Goal: Task Accomplishment & Management: Use online tool/utility

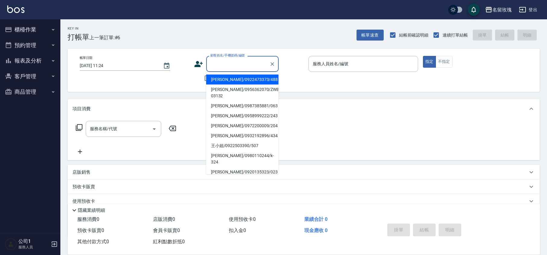
click at [236, 63] on input "顧客姓名/手機號碼/編號" at bounding box center [238, 64] width 58 height 11
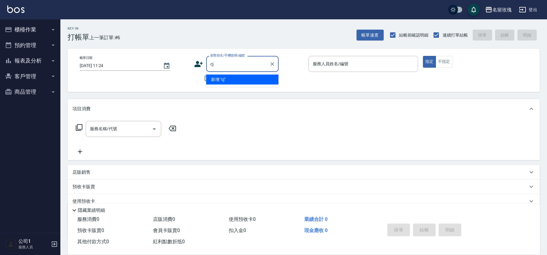
type input "c"
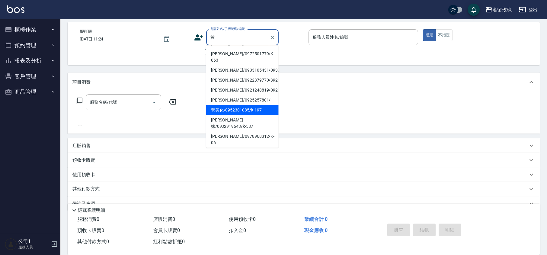
scroll to position [39, 0]
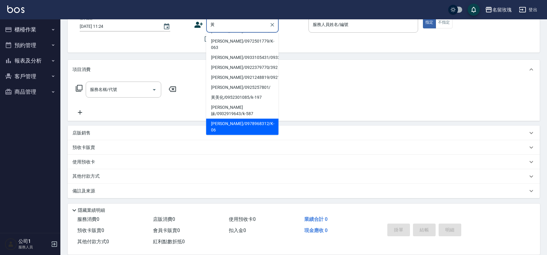
click at [241, 119] on li "[PERSON_NAME]/0978968312/K-06" at bounding box center [242, 127] width 72 height 16
type input "[PERSON_NAME]/0978968312/K-06"
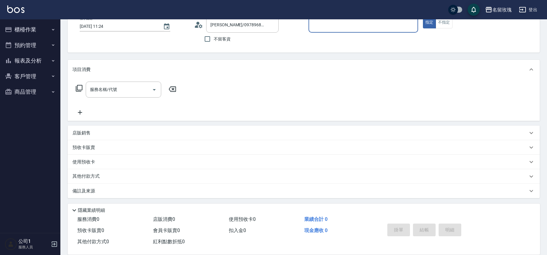
type input "[PERSON_NAME]-5"
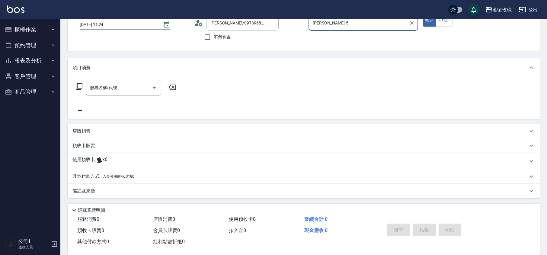
click at [103, 157] on span "x6" at bounding box center [104, 160] width 5 height 9
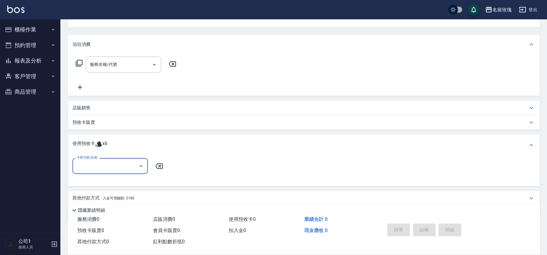
scroll to position [85, 0]
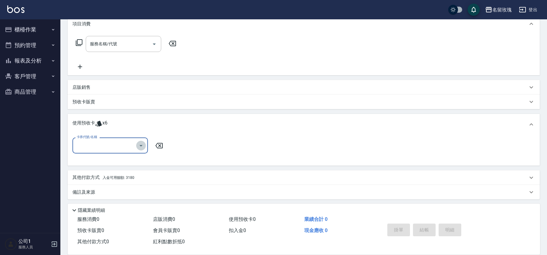
click at [139, 146] on icon "Open" at bounding box center [140, 145] width 7 height 7
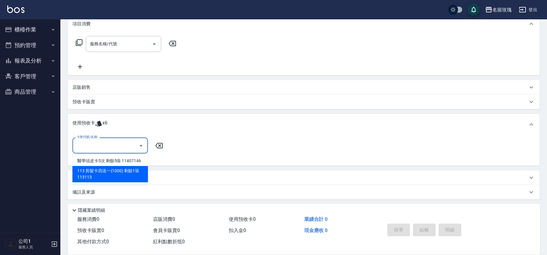
scroll to position [45, 0]
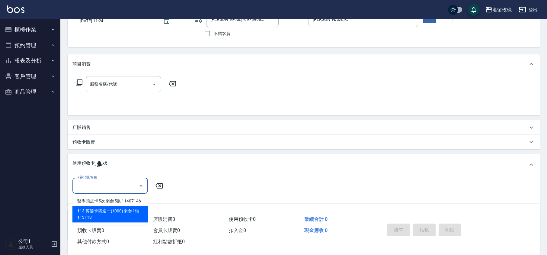
click at [101, 83] on div "服務名稱/代號 服務名稱/代號" at bounding box center [124, 84] width 76 height 16
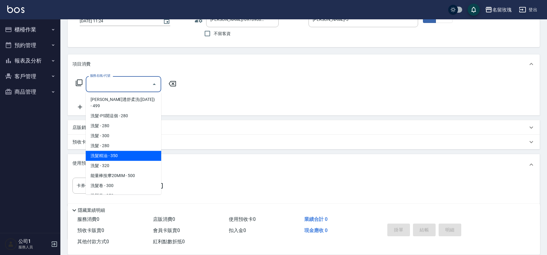
click at [129, 151] on span "洗髮精油 - 350" at bounding box center [124, 156] width 76 height 10
type input "洗髮精油(206)"
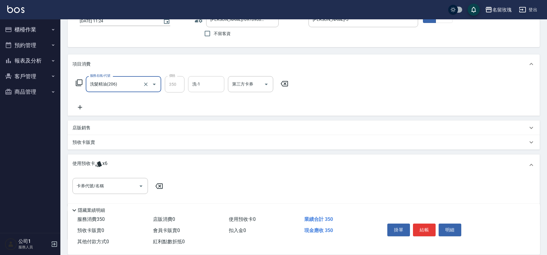
click at [198, 92] on div "洗-1" at bounding box center [206, 84] width 36 height 16
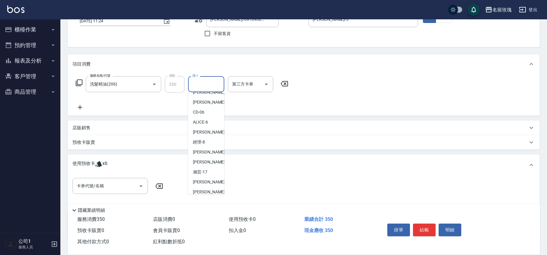
scroll to position [119, 0]
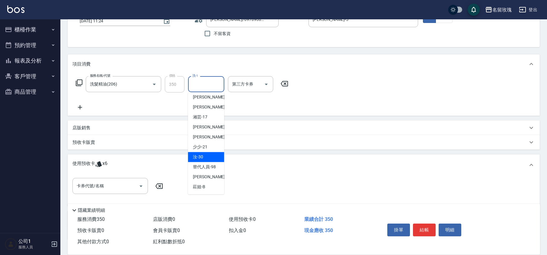
click at [208, 154] on div "汝 -30" at bounding box center [206, 157] width 36 height 10
type input "汝-30"
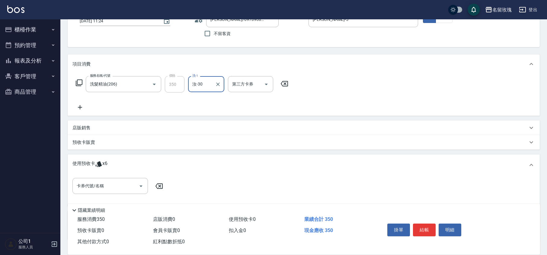
click at [79, 79] on div "服務名稱/代號 洗髮精油(206) 服務名稱/代號 價格 350 價格 洗-1 汝-30 洗-1 第三方卡券 第三方卡券" at bounding box center [182, 84] width 220 height 16
click at [78, 81] on icon at bounding box center [79, 82] width 7 height 7
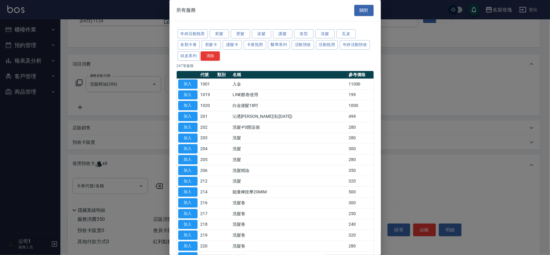
click at [293, 33] on div "年終活動抵用 剪髮 燙髮 染髮 護髮 造型 洗髮 瓦皮 各類卡卷 剪髮卡 護髮卡 卡卷抵用 醫學系列 活動預收 活動抵用 年終活動預收 頭皮系列 清除" at bounding box center [275, 44] width 197 height 33
click at [283, 33] on button "護髮" at bounding box center [282, 33] width 19 height 9
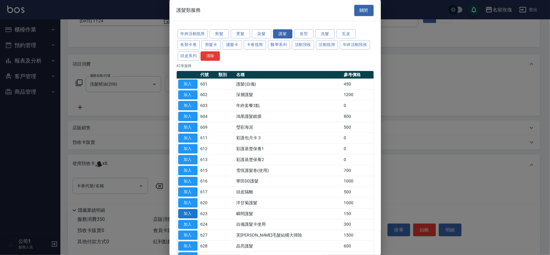
click at [184, 216] on button "加入" at bounding box center [187, 213] width 19 height 9
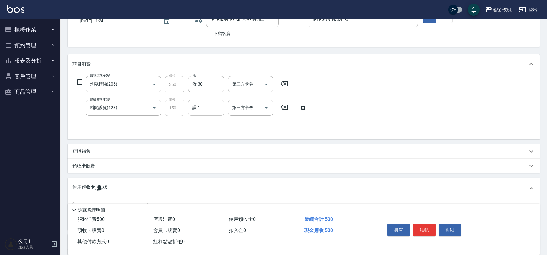
click at [194, 111] on input "護-1" at bounding box center [206, 107] width 31 height 11
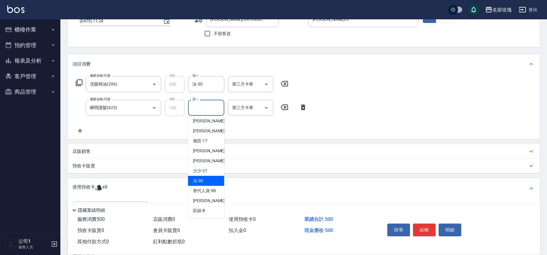
drag, startPoint x: 206, startPoint y: 178, endPoint x: 117, endPoint y: 158, distance: 90.8
click at [205, 179] on div "汝 -30" at bounding box center [206, 181] width 36 height 10
type input "汝-30"
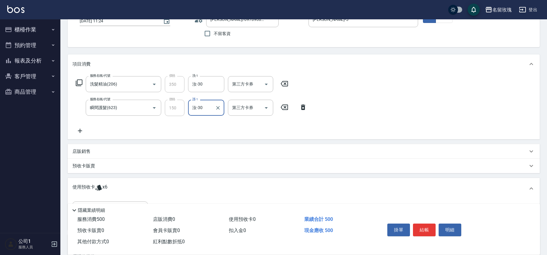
click at [78, 129] on icon at bounding box center [79, 130] width 15 height 7
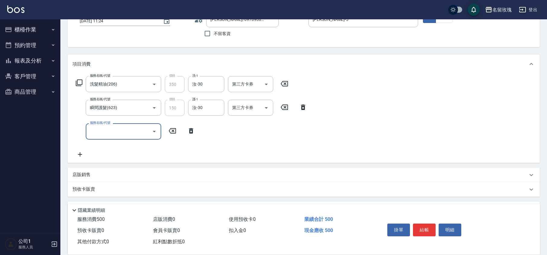
click at [98, 130] on input "服務名稱/代號" at bounding box center [118, 131] width 61 height 11
type input "染髮(502)"
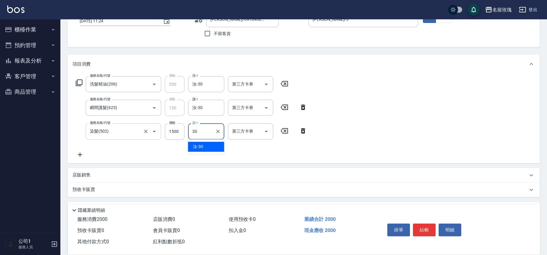
type input "汝-30"
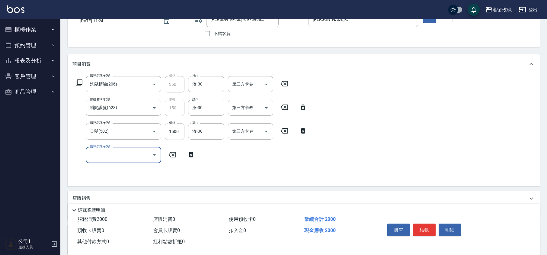
click at [175, 131] on input "1500" at bounding box center [175, 131] width 20 height 16
type input "1800"
click at [190, 153] on icon at bounding box center [191, 154] width 4 height 5
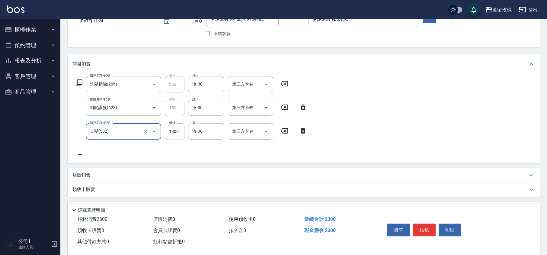
click at [195, 153] on div "服務名稱/代號 洗髮精油(206) 服務名稱/代號 價格 350 價格 洗-1 汝-30 洗-1 第三方卡券 第三方卡券 服務名稱/代號 瞬間護髮(623) …" at bounding box center [191, 117] width 238 height 82
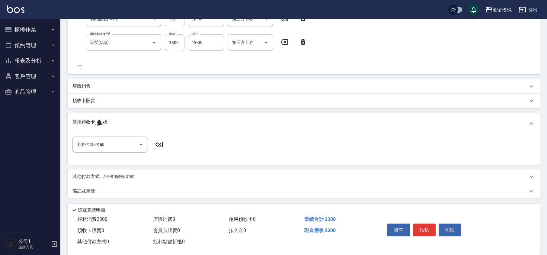
click at [94, 172] on div "其他付款方式 入金可用餘額: 3180" at bounding box center [304, 176] width 472 height 14
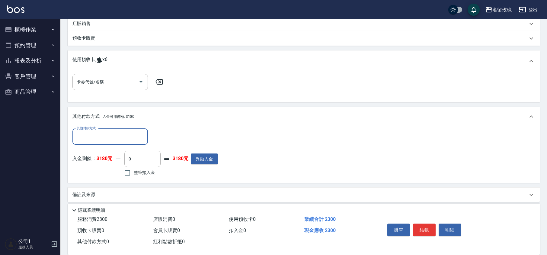
scroll to position [200, 0]
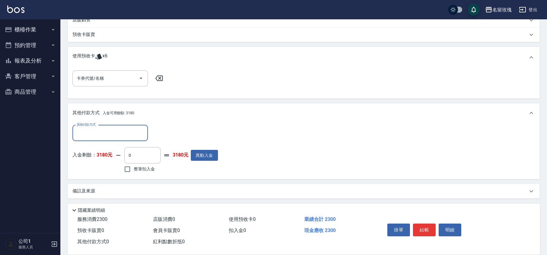
click at [137, 168] on span "整筆扣入金" at bounding box center [144, 169] width 21 height 6
click at [134, 168] on input "整筆扣入金" at bounding box center [127, 169] width 13 height 13
checkbox input "true"
type input "2300"
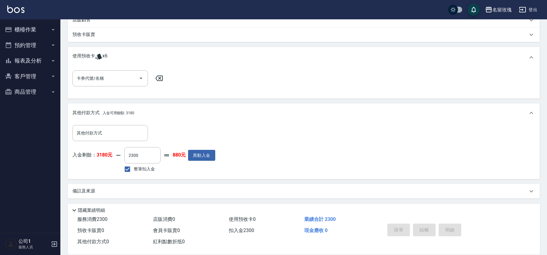
type input "[DATE] 13:05"
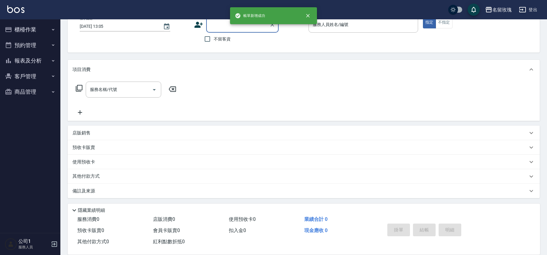
scroll to position [0, 0]
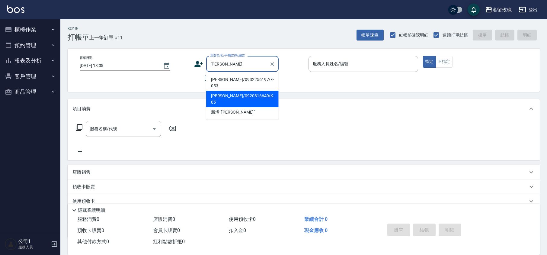
click at [246, 91] on li "[PERSON_NAME]/0920816649/K-05" at bounding box center [242, 99] width 72 height 16
type input "[PERSON_NAME]/0920816649/K-05"
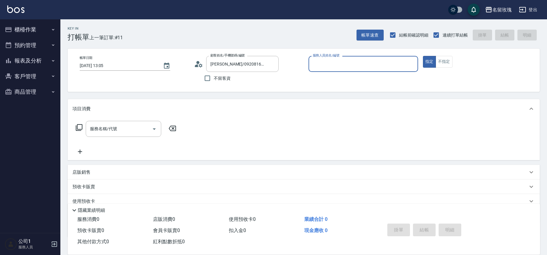
type input "[PERSON_NAME]-5"
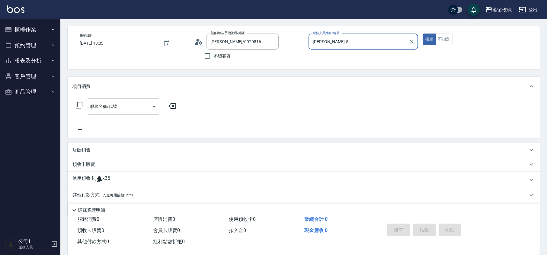
scroll to position [41, 0]
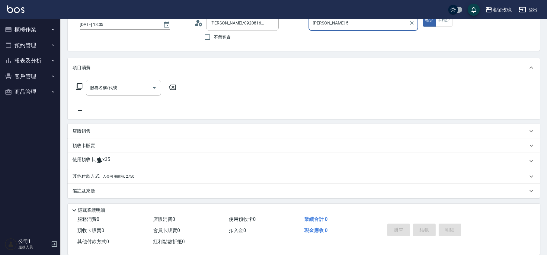
click at [115, 162] on div "使用預收卡 x35" at bounding box center [299, 160] width 455 height 9
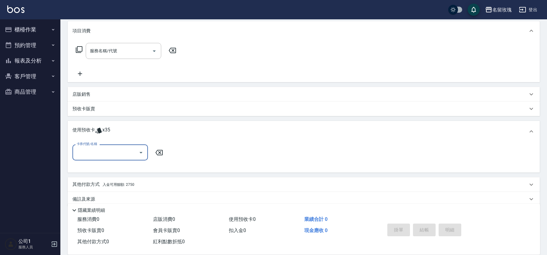
scroll to position [83, 0]
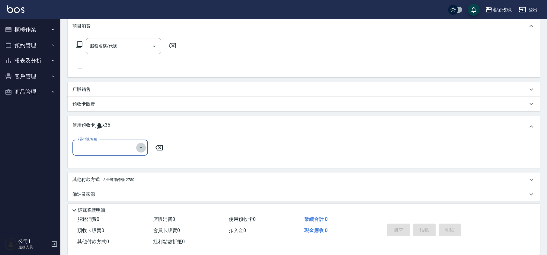
click at [142, 146] on icon "Open" at bounding box center [140, 147] width 7 height 7
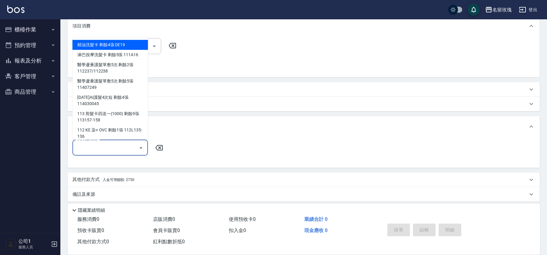
click at [103, 46] on div "精油洗髮卡 剩餘4張 DE19" at bounding box center [110, 45] width 76 height 10
type input "精油洗髮卡 DE19"
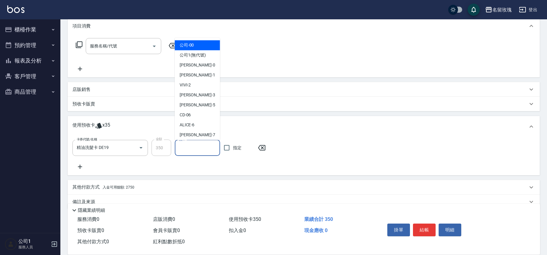
click at [198, 150] on input "洗-1" at bounding box center [198, 148] width 40 height 11
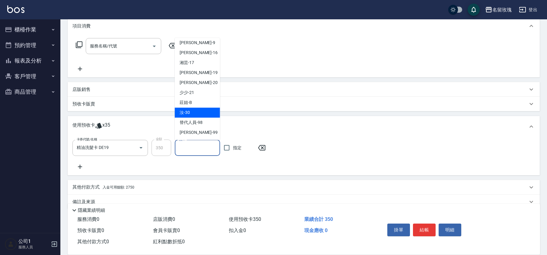
click at [195, 108] on div "汝 -30" at bounding box center [197, 113] width 45 height 10
type input "汝-30"
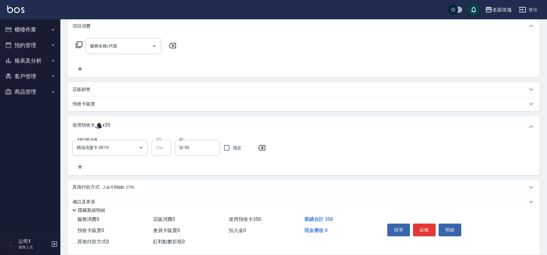
click at [79, 162] on div "卡券代號/名稱 精油洗髮卡 DE19 卡券代號/名稱 金額 350 金額 洗-1 汝-30 洗-1 指定" at bounding box center [303, 155] width 463 height 31
click at [79, 165] on icon at bounding box center [79, 166] width 15 height 7
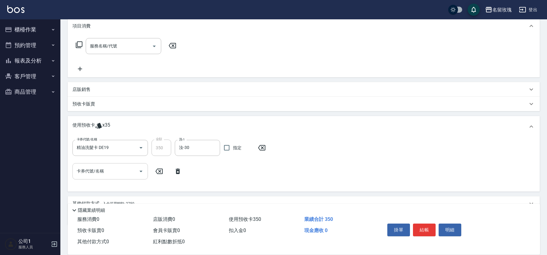
click at [139, 169] on icon "Open" at bounding box center [140, 171] width 7 height 7
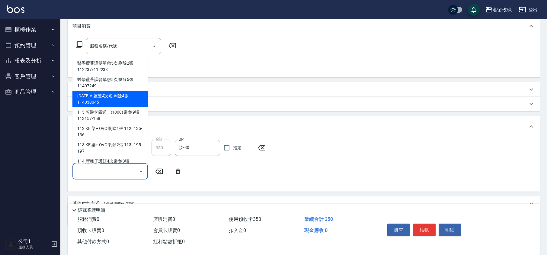
scroll to position [37, 0]
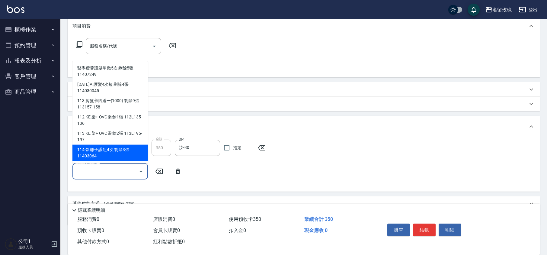
click at [120, 153] on div "114-新離子護短4次 剩餘3張 11403064" at bounding box center [110, 153] width 76 height 16
type input "114-新離子護短4次 11403064"
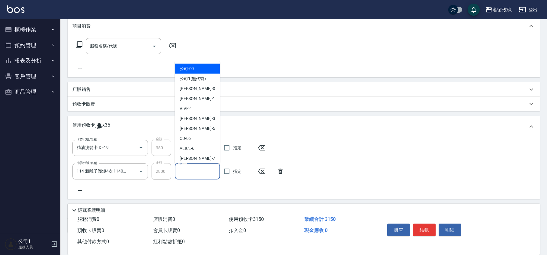
click at [186, 175] on input "護-1" at bounding box center [198, 171] width 40 height 11
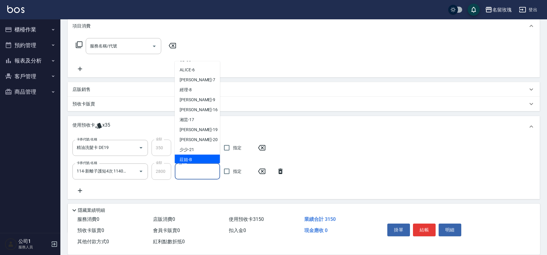
scroll to position [112, 0]
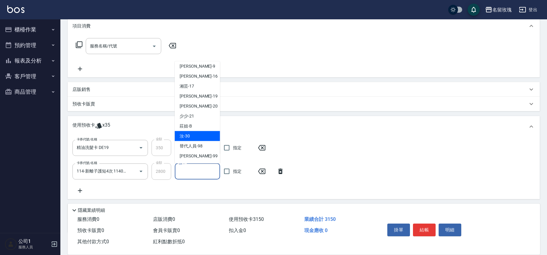
click at [194, 132] on div "汝 -30" at bounding box center [197, 136] width 45 height 10
type input "汝-30"
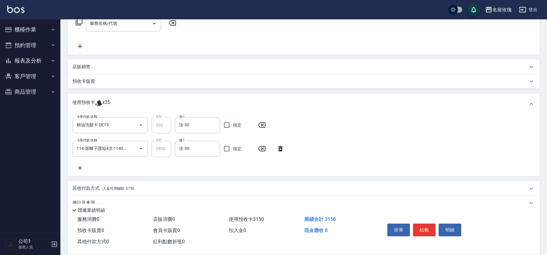
scroll to position [117, 0]
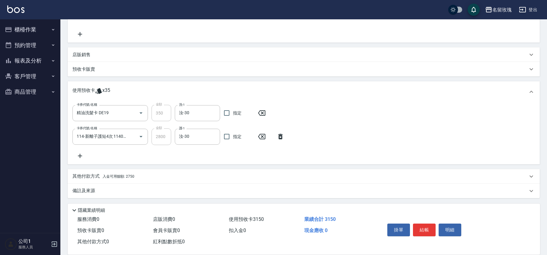
click at [195, 151] on div "卡券代號/名稱 精油洗髮卡 DE19 卡券代號/名稱 金額 350 金額 洗-1 汝-30 洗-1 指定 卡券代號/名稱 114-新離子護短4次 114030…" at bounding box center [303, 132] width 463 height 54
type input "[DATE] 13:20"
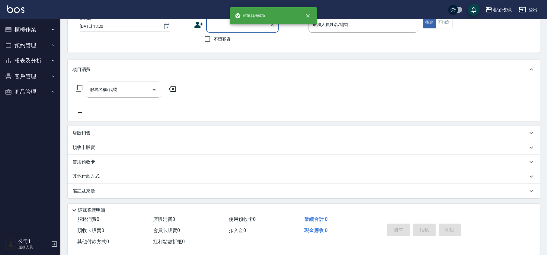
scroll to position [0, 0]
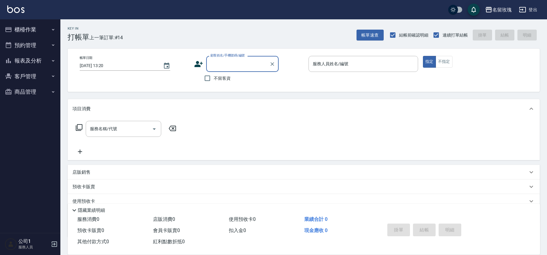
click at [25, 21] on ul "櫃檯作業 打帳單 帳單列表 現金收支登錄 材料自購登錄 每日結帳 排班表 現場電腦打卡 預約管理 預約管理 單日預約紀錄 單週預約紀錄 報表及分析 報表目錄 …" at bounding box center [30, 60] width 56 height 83
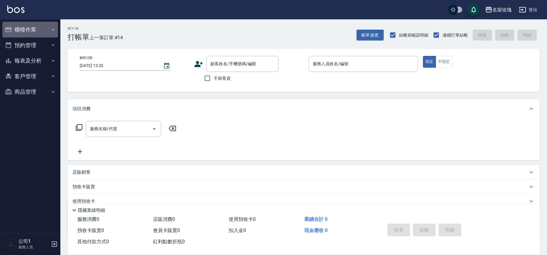
click at [25, 31] on button "櫃檯作業" at bounding box center [30, 30] width 56 height 16
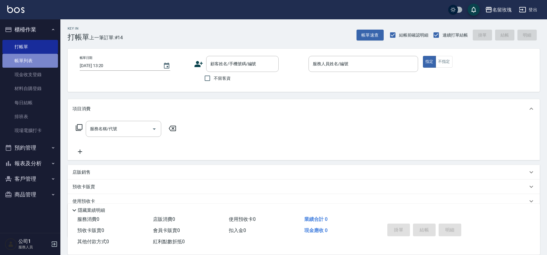
click at [24, 58] on link "帳單列表" at bounding box center [30, 61] width 56 height 14
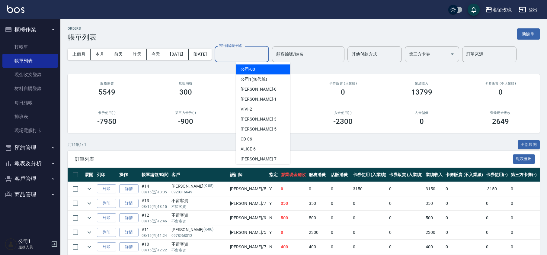
click at [262, 55] on input "設計師編號/姓名" at bounding box center [241, 54] width 49 height 11
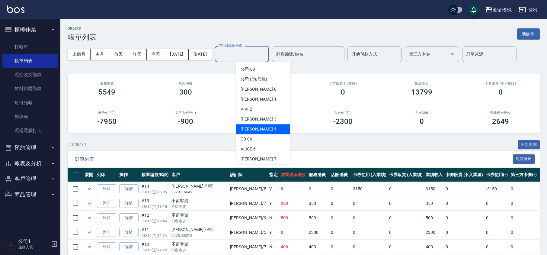
click at [278, 129] on div "[PERSON_NAME] -5" at bounding box center [263, 129] width 54 height 10
type input "[PERSON_NAME]-5"
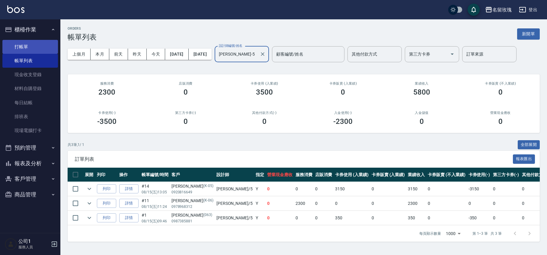
click at [38, 45] on link "打帳單" at bounding box center [30, 47] width 56 height 14
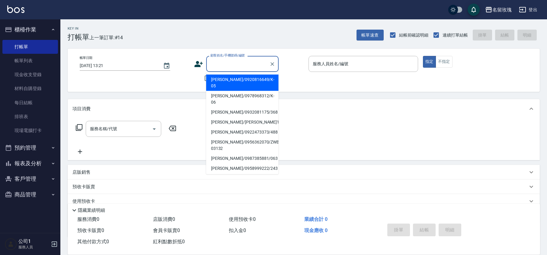
click at [237, 65] on input "顧客姓名/手機號碼/編號" at bounding box center [238, 64] width 58 height 11
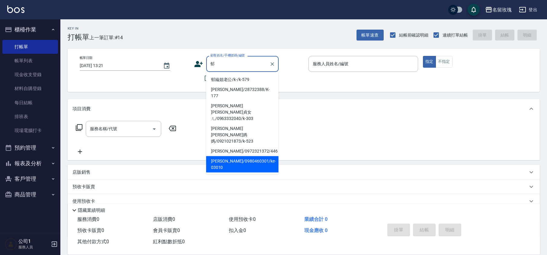
click at [252, 156] on li "[PERSON_NAME]/0980460301/ke-03010" at bounding box center [242, 164] width 72 height 16
type input "[PERSON_NAME]/0980460301/ke-03010"
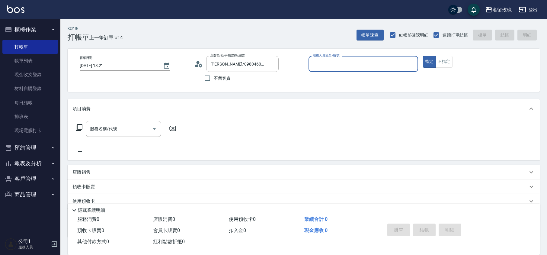
type input "[PERSON_NAME]-5"
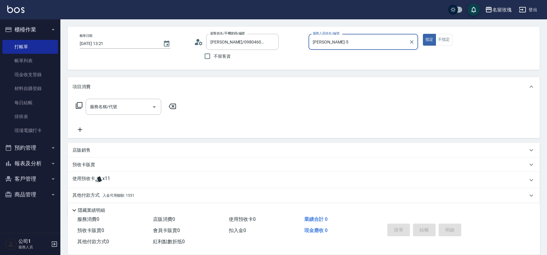
scroll to position [41, 0]
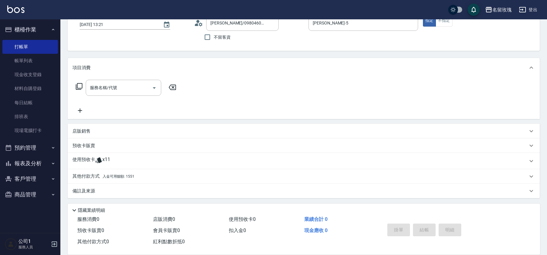
click at [96, 161] on icon at bounding box center [98, 159] width 7 height 7
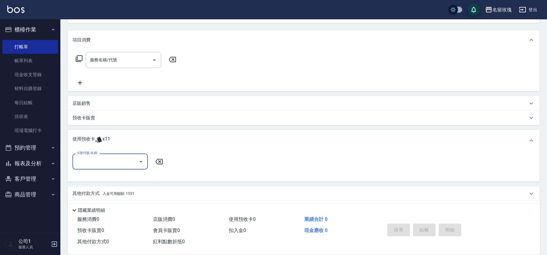
scroll to position [81, 0]
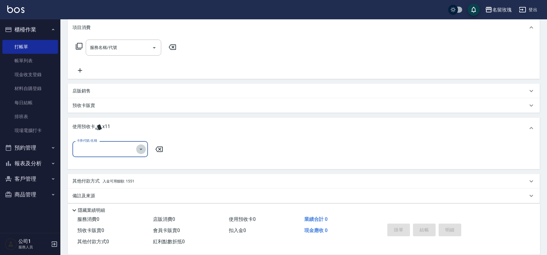
click at [137, 147] on icon "Open" at bounding box center [140, 149] width 7 height 7
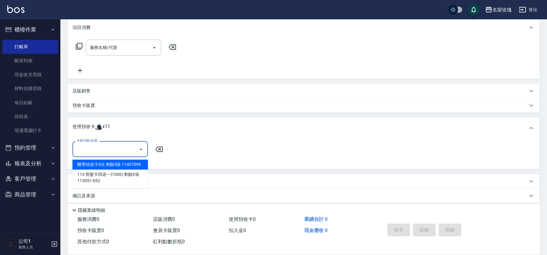
click at [127, 163] on div "醫學頭皮卡5次 剩餘5張 11407099" at bounding box center [110, 164] width 76 height 10
type input "醫學頭皮卡5次 11407099"
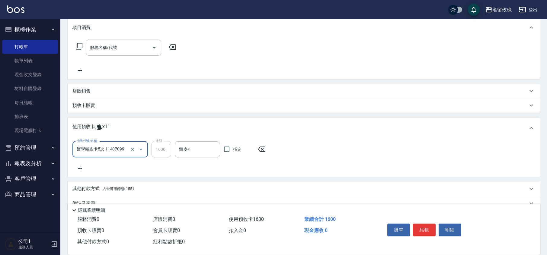
click at [199, 153] on input "頭皮-1" at bounding box center [198, 149] width 40 height 11
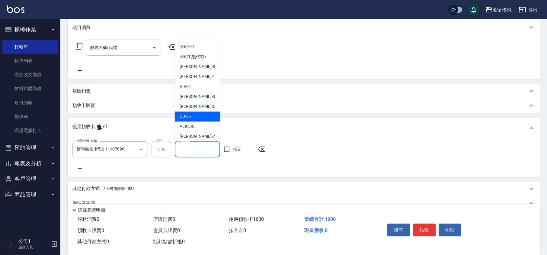
scroll to position [112, 0]
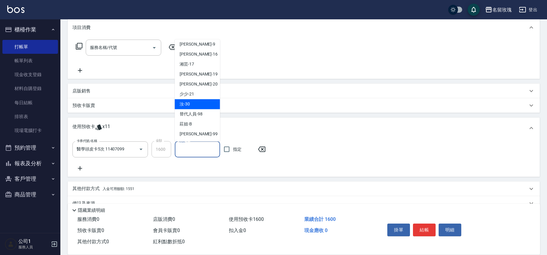
click at [191, 105] on div "汝 -30" at bounding box center [197, 104] width 45 height 10
type input "汝-30"
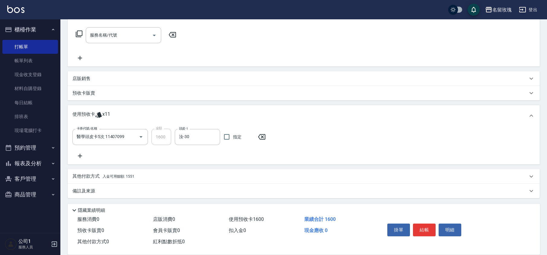
click at [86, 191] on p "備註及來源" at bounding box center [83, 191] width 23 height 6
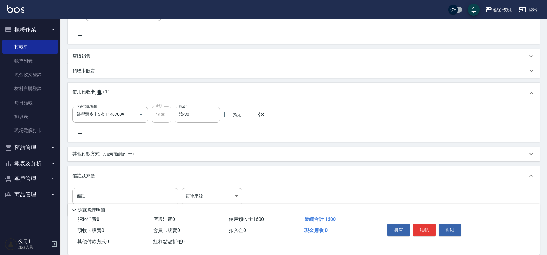
scroll to position [132, 0]
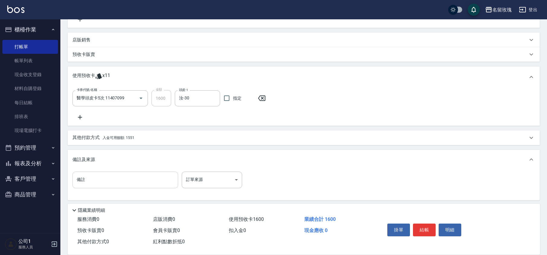
click at [92, 185] on input "備註" at bounding box center [125, 180] width 106 height 16
click at [136, 179] on input "許" at bounding box center [125, 180] width 106 height 16
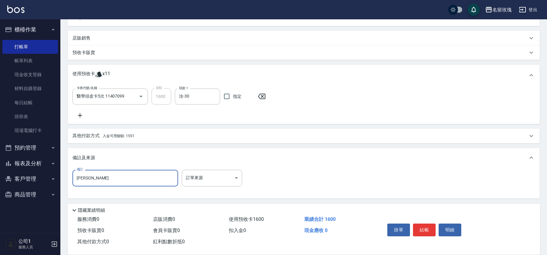
scroll to position [134, 0]
type input "[PERSON_NAME]"
click at [315, 172] on div "備註 [PERSON_NAME] 備註 訂單來源 ​ 訂單來源" at bounding box center [303, 181] width 463 height 24
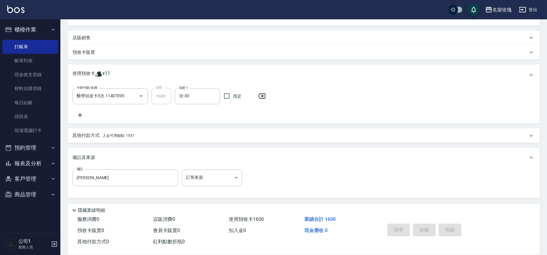
type input "[DATE] 13:22"
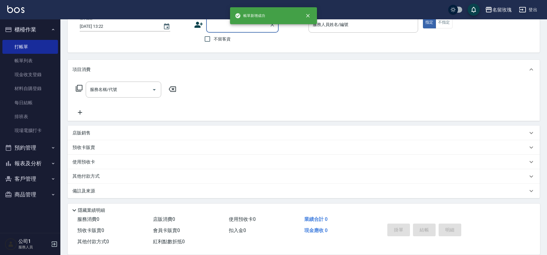
scroll to position [0, 0]
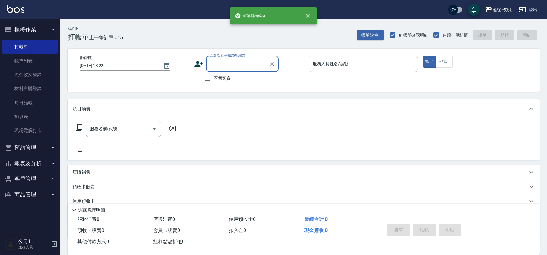
click at [23, 24] on button "櫃檯作業" at bounding box center [30, 30] width 56 height 16
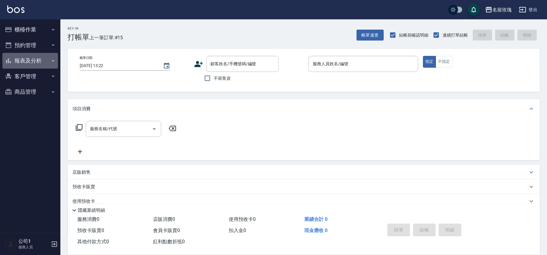
click at [34, 59] on button "報表及分析" at bounding box center [30, 61] width 56 height 16
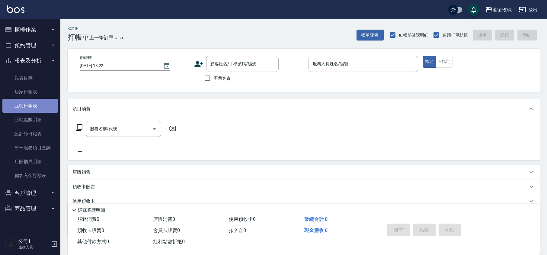
click at [27, 111] on link "互助日報表" at bounding box center [30, 106] width 56 height 14
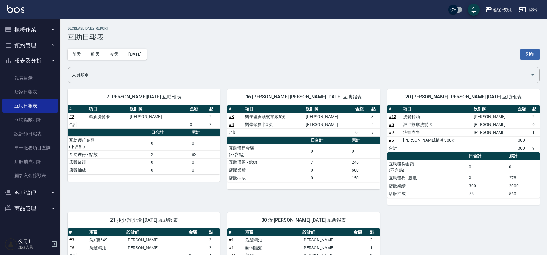
click at [242, 53] on div "[DATE] [DATE] [DATE] [DATE] 列印" at bounding box center [304, 54] width 472 height 26
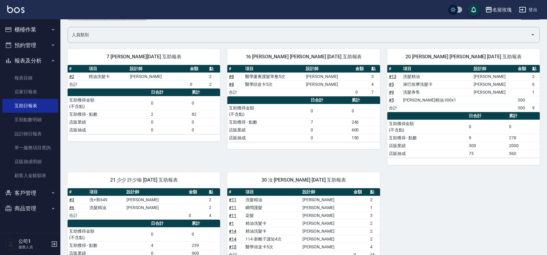
scroll to position [80, 0]
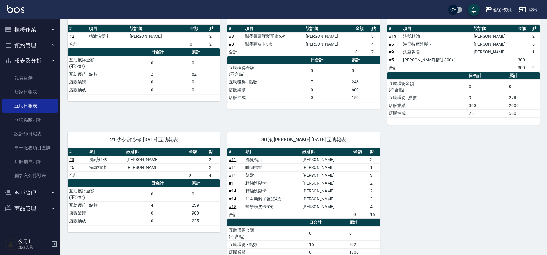
click at [171, 108] on div "7 [PERSON_NAME][DATE] 互助報表 # 項目 設計師 金額 點 # 2 精油洗髮卡 [PERSON_NAME] 2 合計 0 2 日合計 累…" at bounding box center [140, 63] width 160 height 123
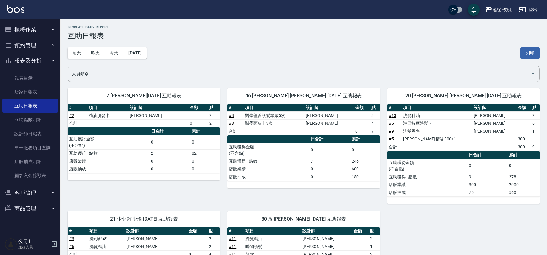
scroll to position [0, 0]
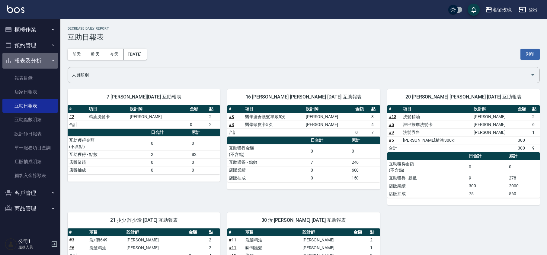
click at [13, 56] on button "報表及分析" at bounding box center [30, 61] width 56 height 16
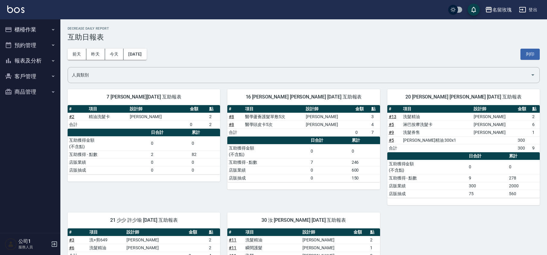
click at [24, 22] on button "櫃檯作業" at bounding box center [30, 30] width 56 height 16
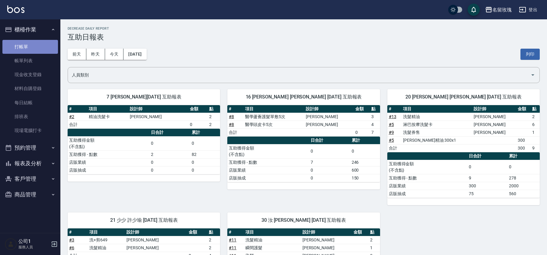
click at [22, 42] on link "打帳單" at bounding box center [30, 47] width 56 height 14
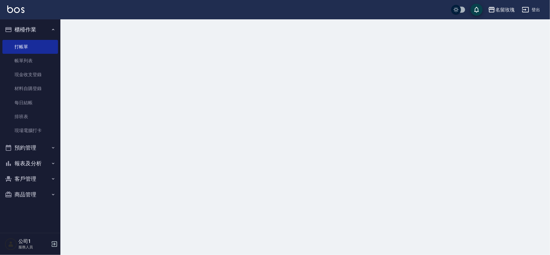
click at [26, 30] on button "櫃檯作業" at bounding box center [30, 30] width 56 height 16
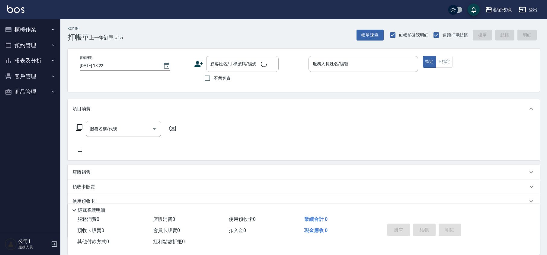
click at [135, 36] on div "Key In 打帳單 上一筆訂單:#15 帳單速查 結帳前確認明細 連續打單結帳 掛單 結帳 明細" at bounding box center [300, 30] width 480 height 22
click at [227, 24] on div "Key In 打帳單 上一筆訂單:#15 帳單速查 結帳前確認明細 連續打單結帳 掛單 結帳 明細" at bounding box center [300, 30] width 480 height 22
click at [173, 37] on div "Key In 打帳單 上一筆訂單:#15 帳單速查 結帳前確認明細 連續打單結帳 掛單 結帳 明細" at bounding box center [300, 30] width 480 height 22
click at [199, 38] on div "Key In 打帳單 上一筆訂單:#15 帳單速查 結帳前確認明細 連續打單結帳 掛單 結帳 明細" at bounding box center [300, 30] width 480 height 22
click at [230, 68] on input "顧客姓名/手機號碼/編號" at bounding box center [238, 64] width 58 height 11
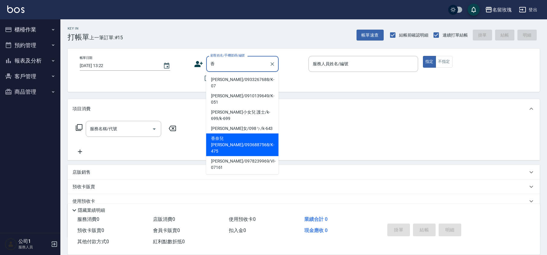
click at [235, 133] on li "香奈兒 [PERSON_NAME]/0936887568/K-475" at bounding box center [242, 144] width 72 height 23
type input "香奈兒 [PERSON_NAME]/0936887568/K-475"
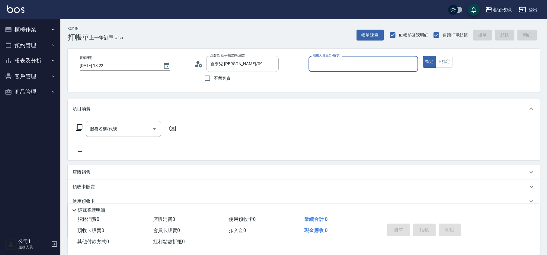
type input "[PERSON_NAME]-5"
click at [198, 66] on icon at bounding box center [197, 65] width 4 height 3
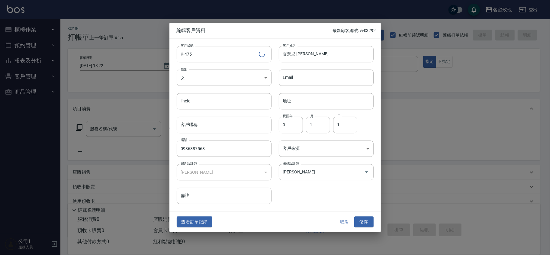
click at [192, 223] on button "查看訂單記錄" at bounding box center [195, 221] width 36 height 11
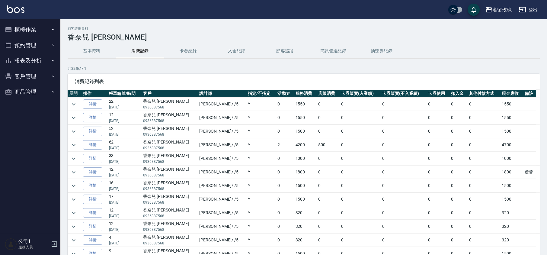
click at [9, 33] on button "櫃檯作業" at bounding box center [30, 30] width 56 height 16
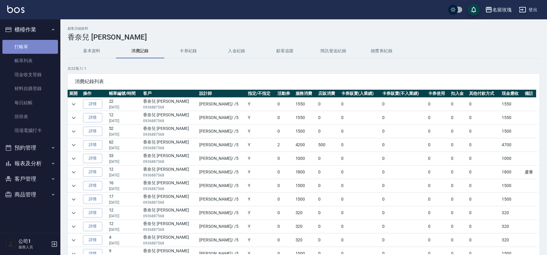
click at [57, 49] on link "打帳單" at bounding box center [30, 47] width 56 height 14
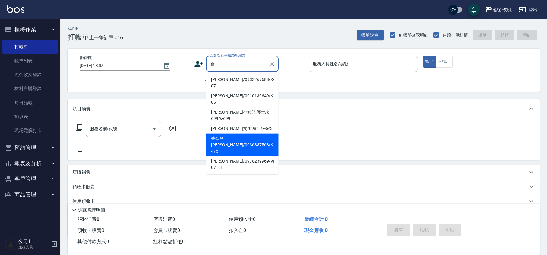
click at [229, 133] on li "香奈兒 [PERSON_NAME]/0936887568/K-475" at bounding box center [242, 144] width 72 height 23
type input "香奈兒 [PERSON_NAME]/0936887568/K-475"
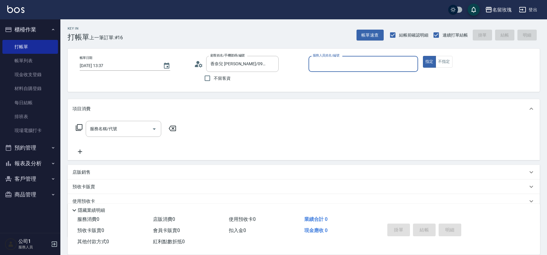
type input "[PERSON_NAME]-5"
click at [132, 127] on input "服務名稱/代號" at bounding box center [118, 129] width 61 height 11
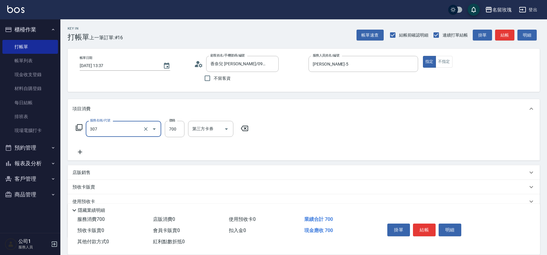
type input "剪髮(307)"
type input "1200"
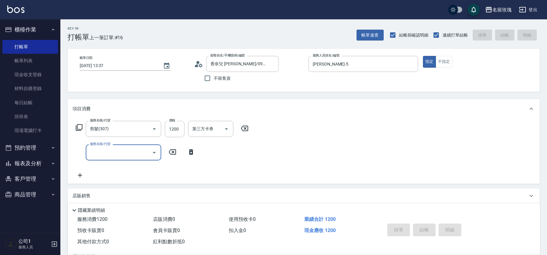
type input "[DATE] 13:38"
